Goal: Information Seeking & Learning: Find specific fact

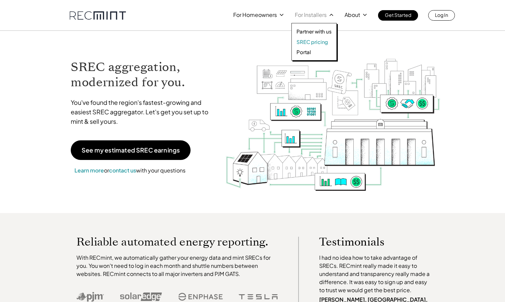
click at [315, 42] on p "SREC pricing" at bounding box center [312, 42] width 31 height 7
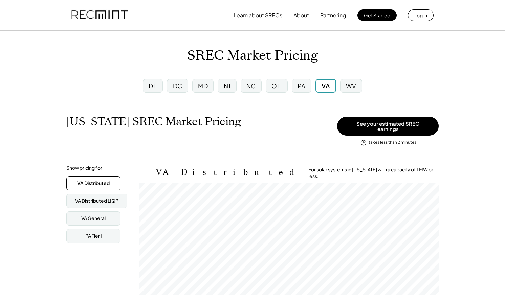
scroll to position [112, 300]
click at [328, 86] on div "VA" at bounding box center [326, 86] width 8 height 8
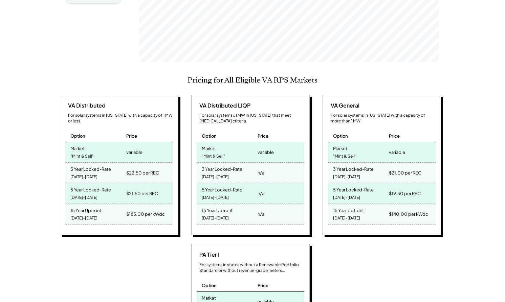
scroll to position [244, 0]
